Goal: Communication & Community: Answer question/provide support

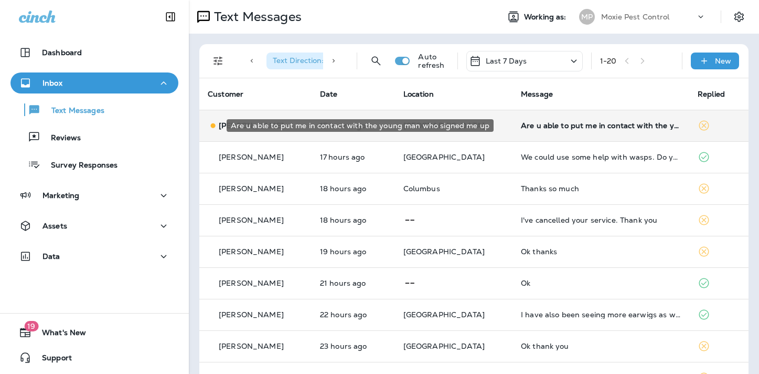
click at [545, 126] on div "Are u able to put me in contact with the young man who signed me up" at bounding box center [601, 125] width 160 height 8
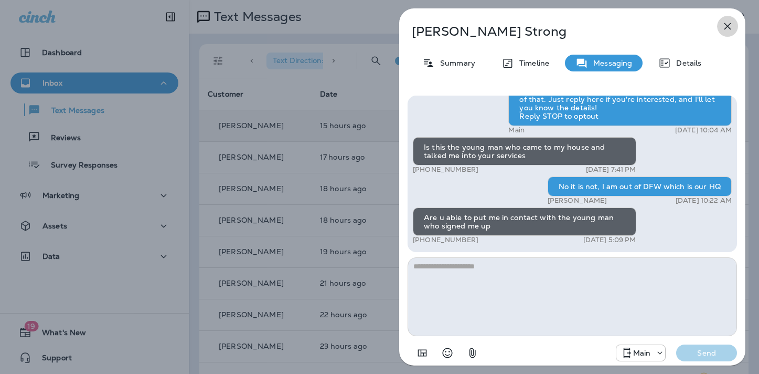
click at [727, 25] on icon "button" at bounding box center [728, 26] width 7 height 7
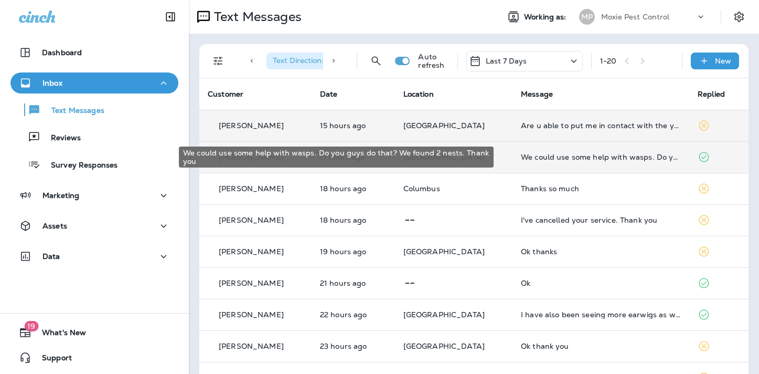
click at [538, 158] on div "We could use some help with wasps. Do you guys do that? We found 2 nests. Thank…" at bounding box center [601, 157] width 160 height 8
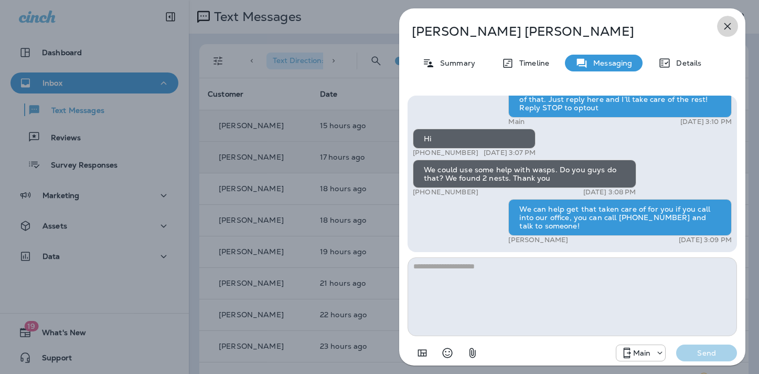
click at [727, 25] on icon "button" at bounding box center [728, 26] width 7 height 7
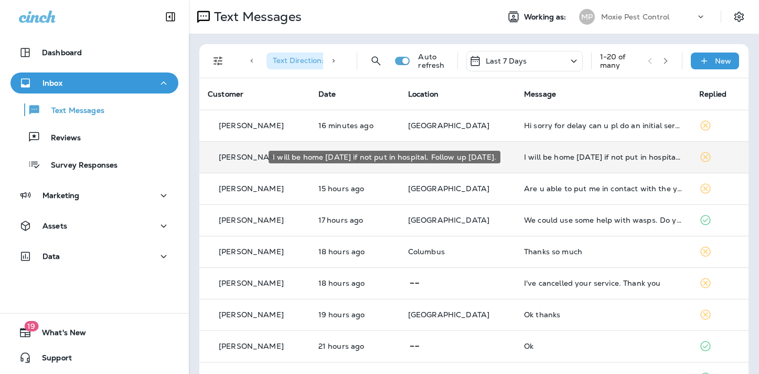
click at [524, 156] on div "I will be home [DATE] if not put in hospital. Follow up [DATE]." at bounding box center [603, 157] width 158 height 8
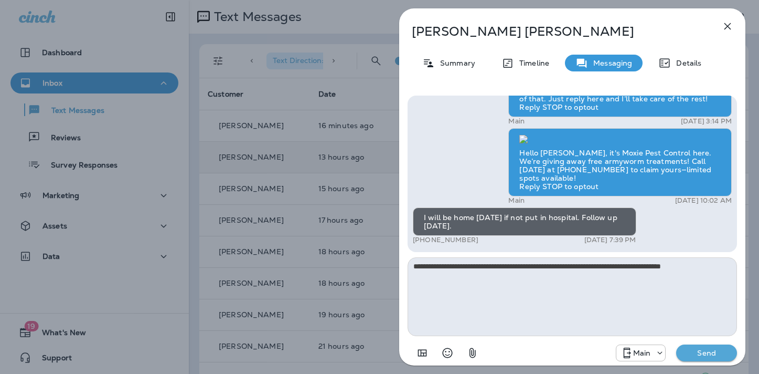
type textarea "**********"
click at [689, 351] on p "Send" at bounding box center [707, 352] width 44 height 9
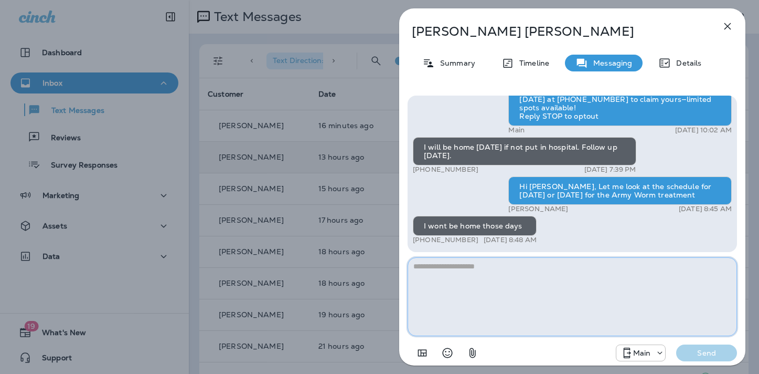
click at [447, 270] on textarea at bounding box center [572, 296] width 329 height 79
type textarea "**********"
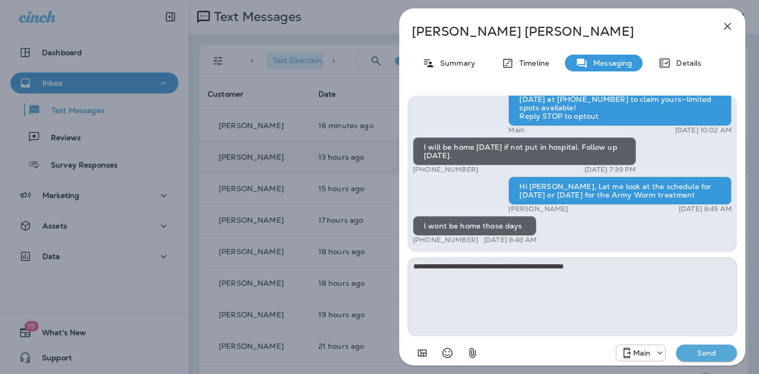
click at [700, 359] on button "Send" at bounding box center [706, 352] width 61 height 17
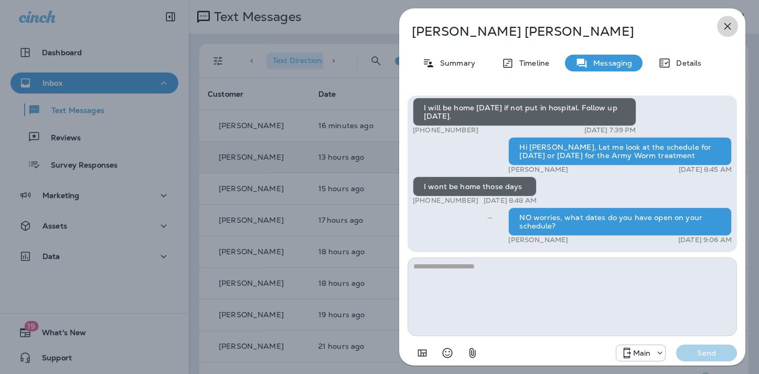
click at [728, 25] on icon "button" at bounding box center [728, 26] width 7 height 7
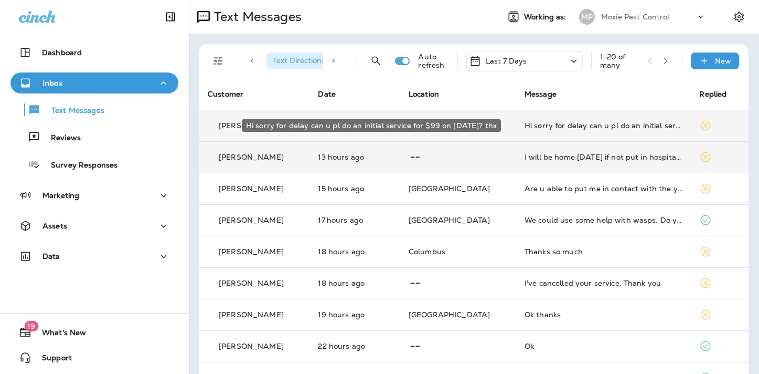
click at [533, 126] on div "Hi sorry for delay can u pl do an initial service for $99 on sept 10? thx" at bounding box center [604, 125] width 158 height 8
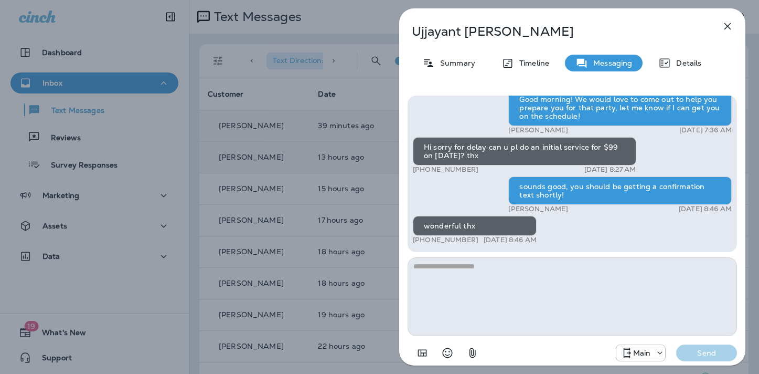
click at [728, 24] on icon "button" at bounding box center [727, 26] width 13 height 13
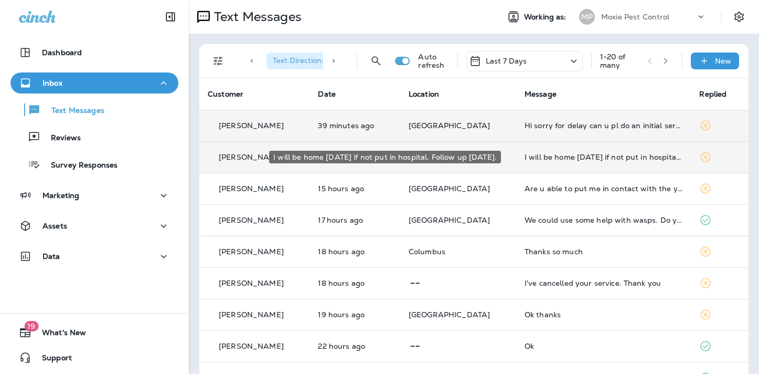
click at [540, 158] on div "I will be home [DATE] if not put in hospital. Follow up [DATE]." at bounding box center [604, 157] width 158 height 8
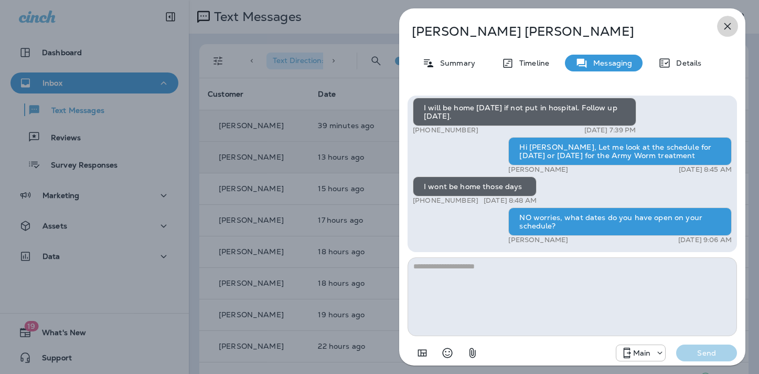
click at [729, 25] on icon "button" at bounding box center [727, 26] width 13 height 13
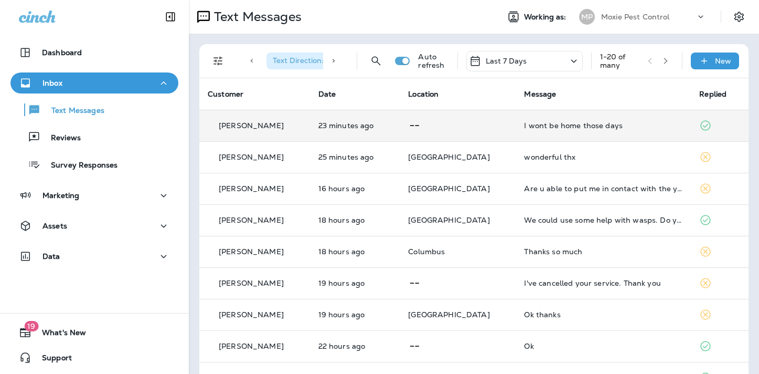
click at [527, 125] on div "I wont be home those days" at bounding box center [603, 125] width 158 height 8
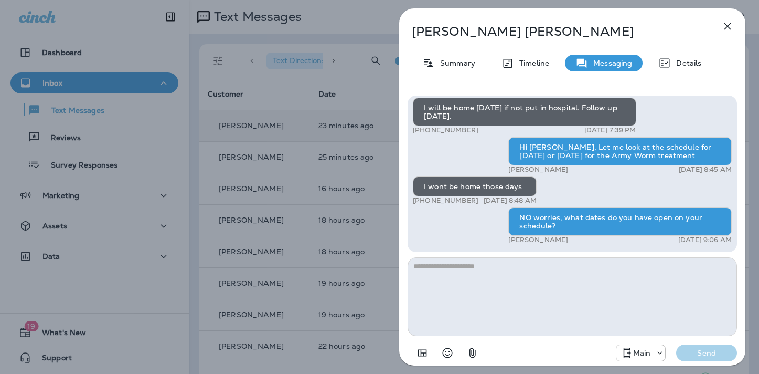
click at [728, 25] on icon "button" at bounding box center [728, 26] width 7 height 7
click at [728, 25] on div "Virgina Ross Summary Timeline Messaging Details Hi, Virgina , this is Noel with…" at bounding box center [572, 186] width 346 height 357
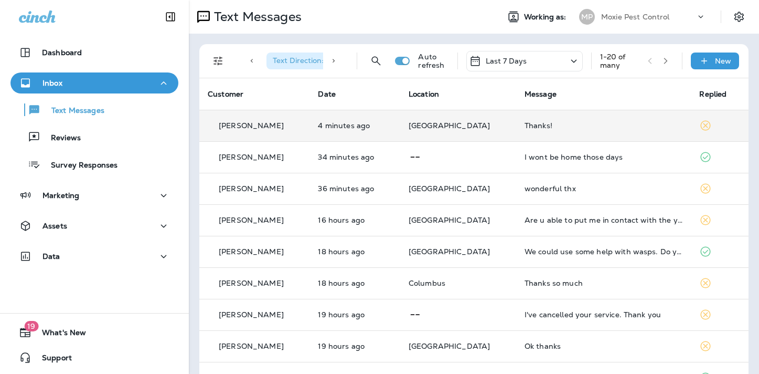
click at [525, 125] on div "Thanks!" at bounding box center [604, 125] width 158 height 8
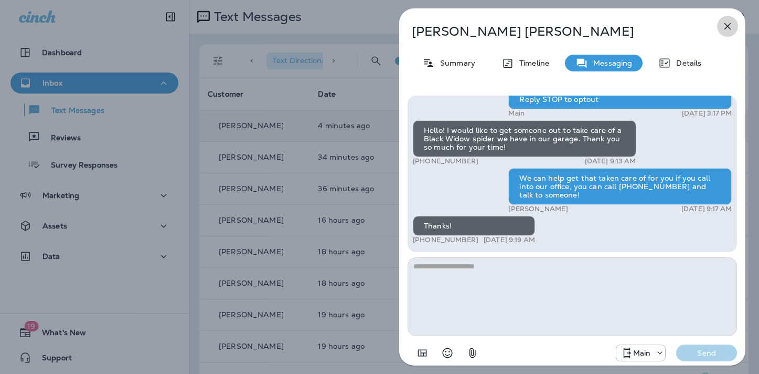
click at [725, 25] on icon "button" at bounding box center [727, 26] width 13 height 13
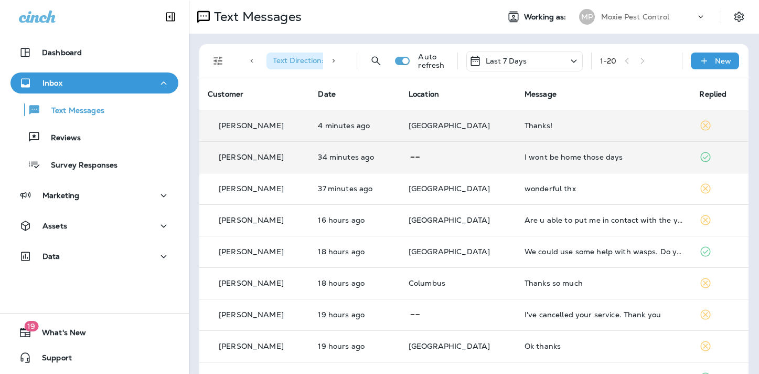
click at [530, 156] on div "I wont be home those days" at bounding box center [604, 157] width 158 height 8
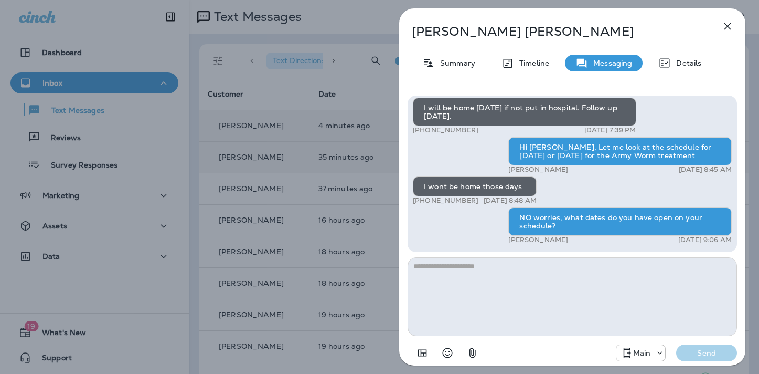
click at [728, 26] on icon "button" at bounding box center [728, 26] width 7 height 7
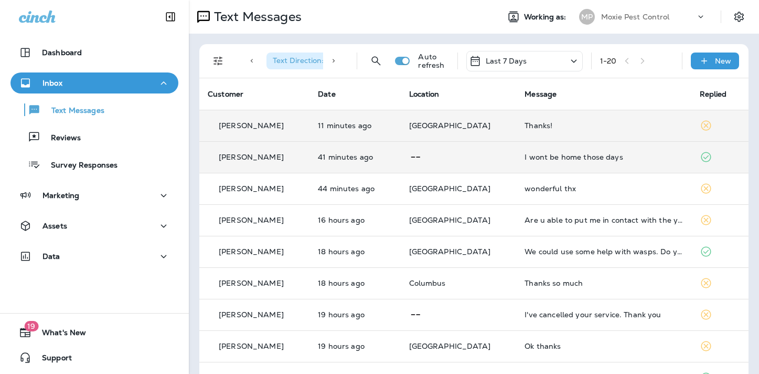
click at [525, 122] on div "Thanks!" at bounding box center [604, 125] width 158 height 8
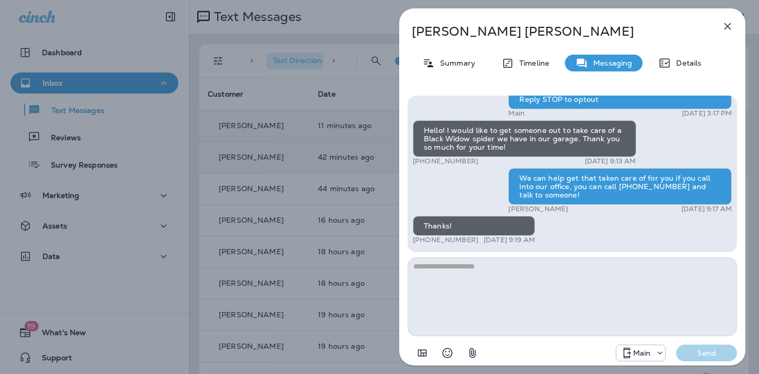
click at [726, 23] on icon "button" at bounding box center [727, 26] width 13 height 13
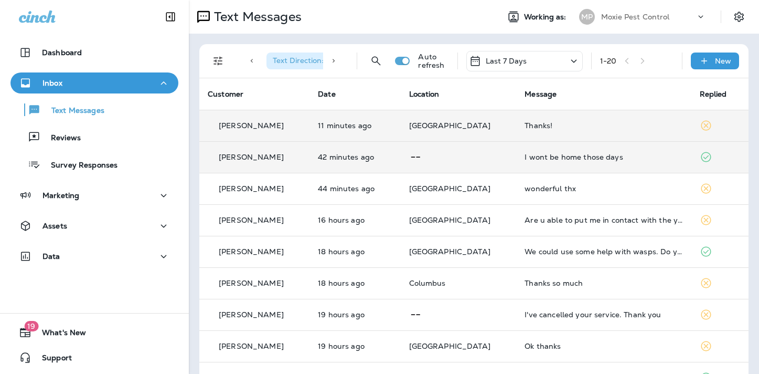
click at [534, 158] on div "I wont be home those days" at bounding box center [604, 157] width 158 height 8
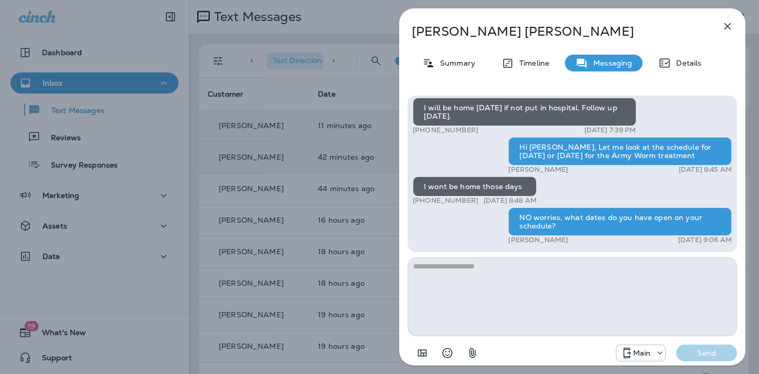
click at [727, 24] on icon "button" at bounding box center [727, 26] width 13 height 13
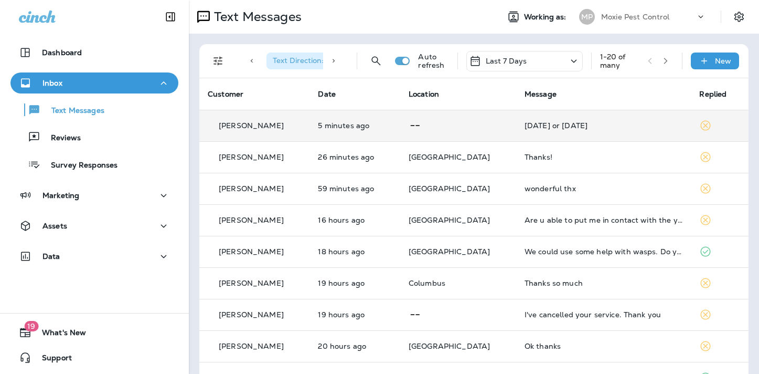
click at [530, 126] on div "[DATE] or [DATE]" at bounding box center [604, 125] width 158 height 8
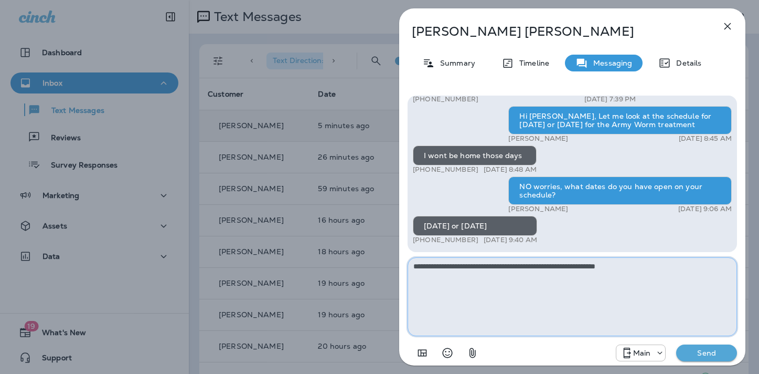
type textarea "**********"
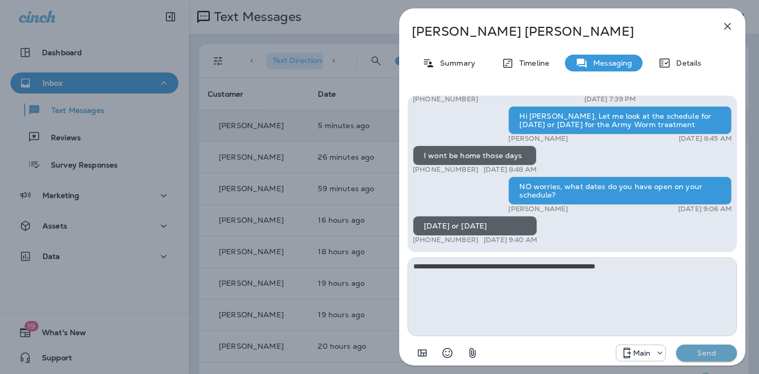
click at [711, 350] on p "Send" at bounding box center [707, 352] width 44 height 9
